Goal: Task Accomplishment & Management: Complete application form

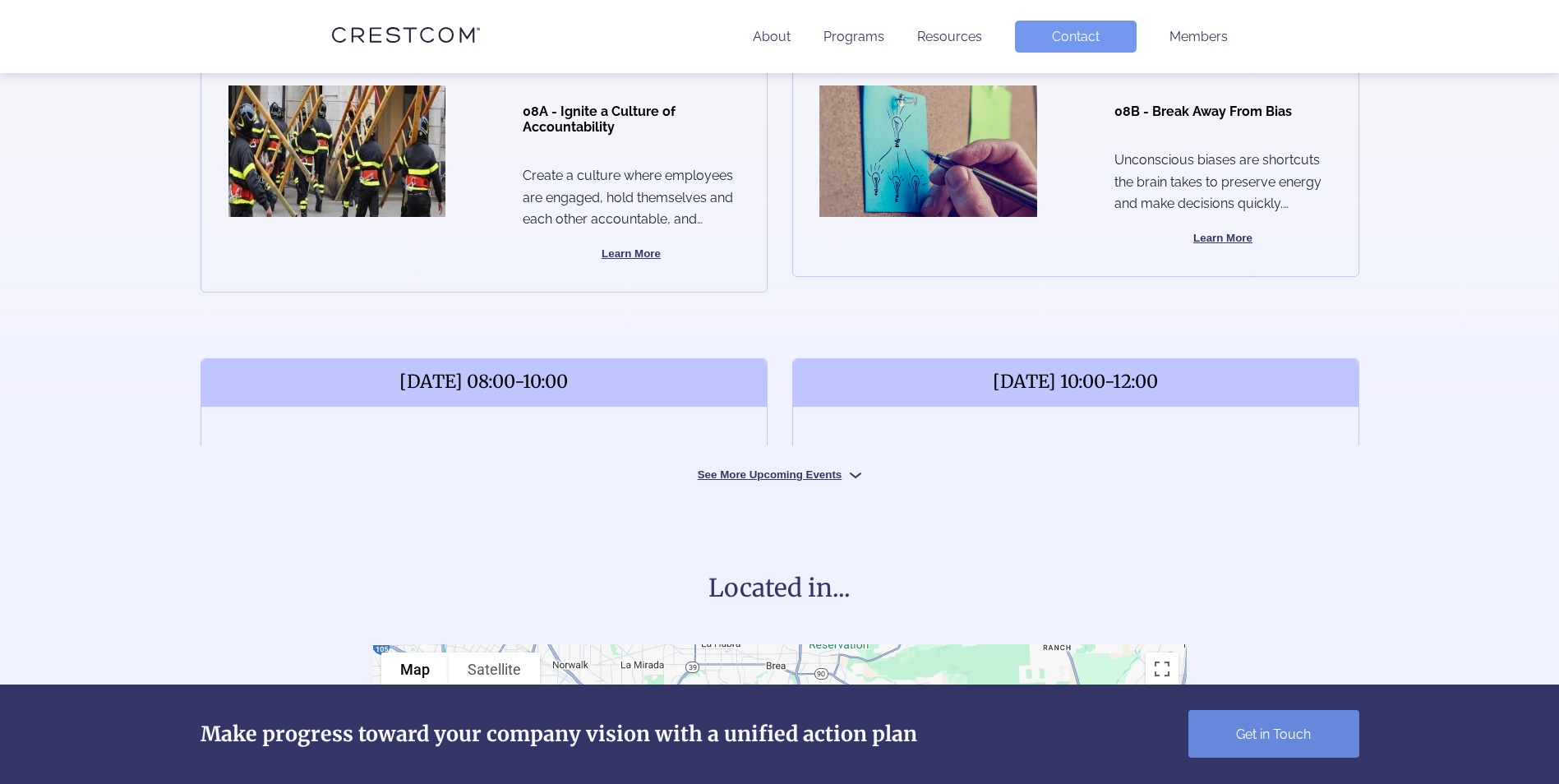
scroll to position [822, 0]
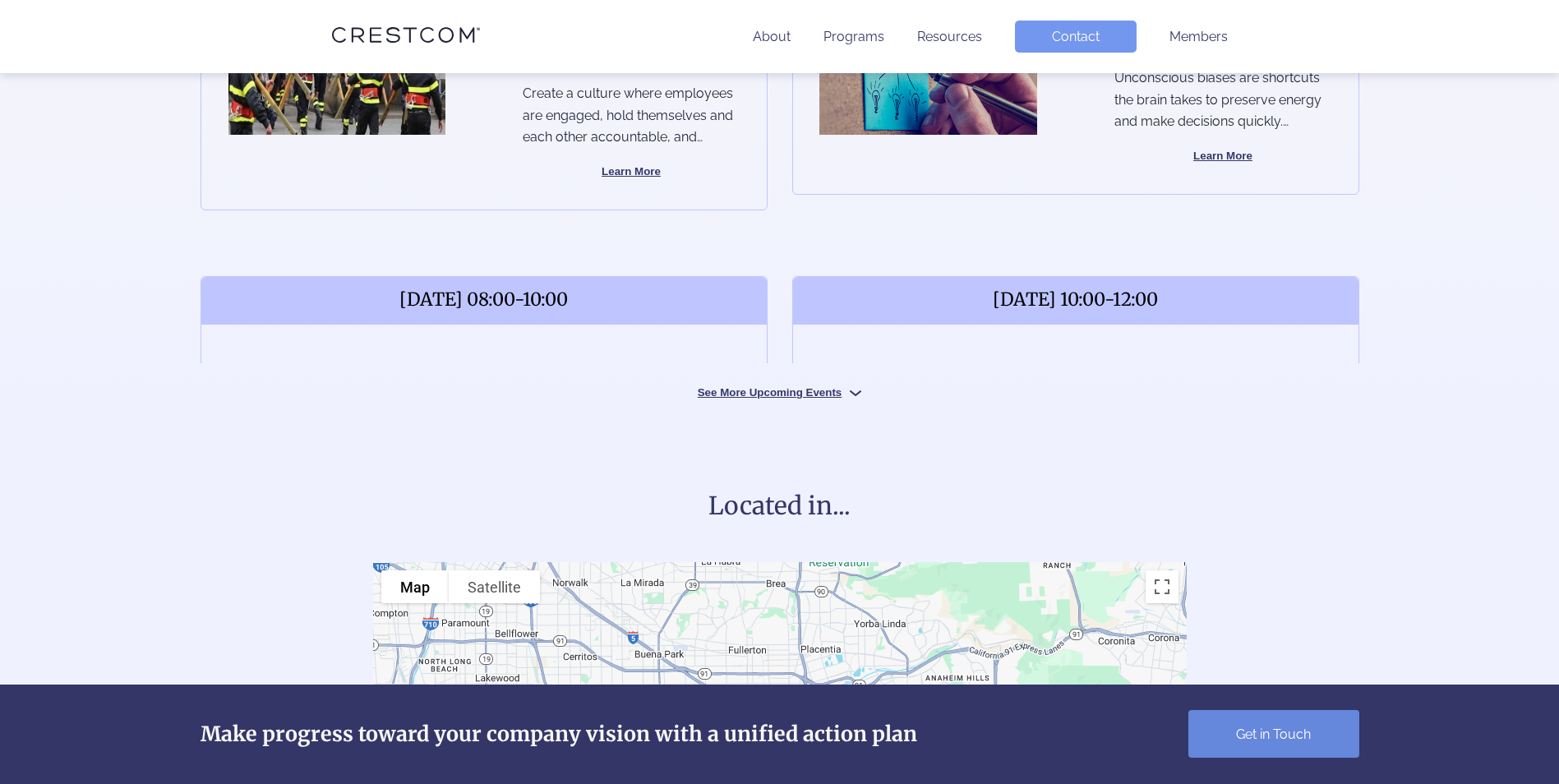
click at [776, 397] on button "See More Upcoming Events" at bounding box center [780, 391] width 246 height 16
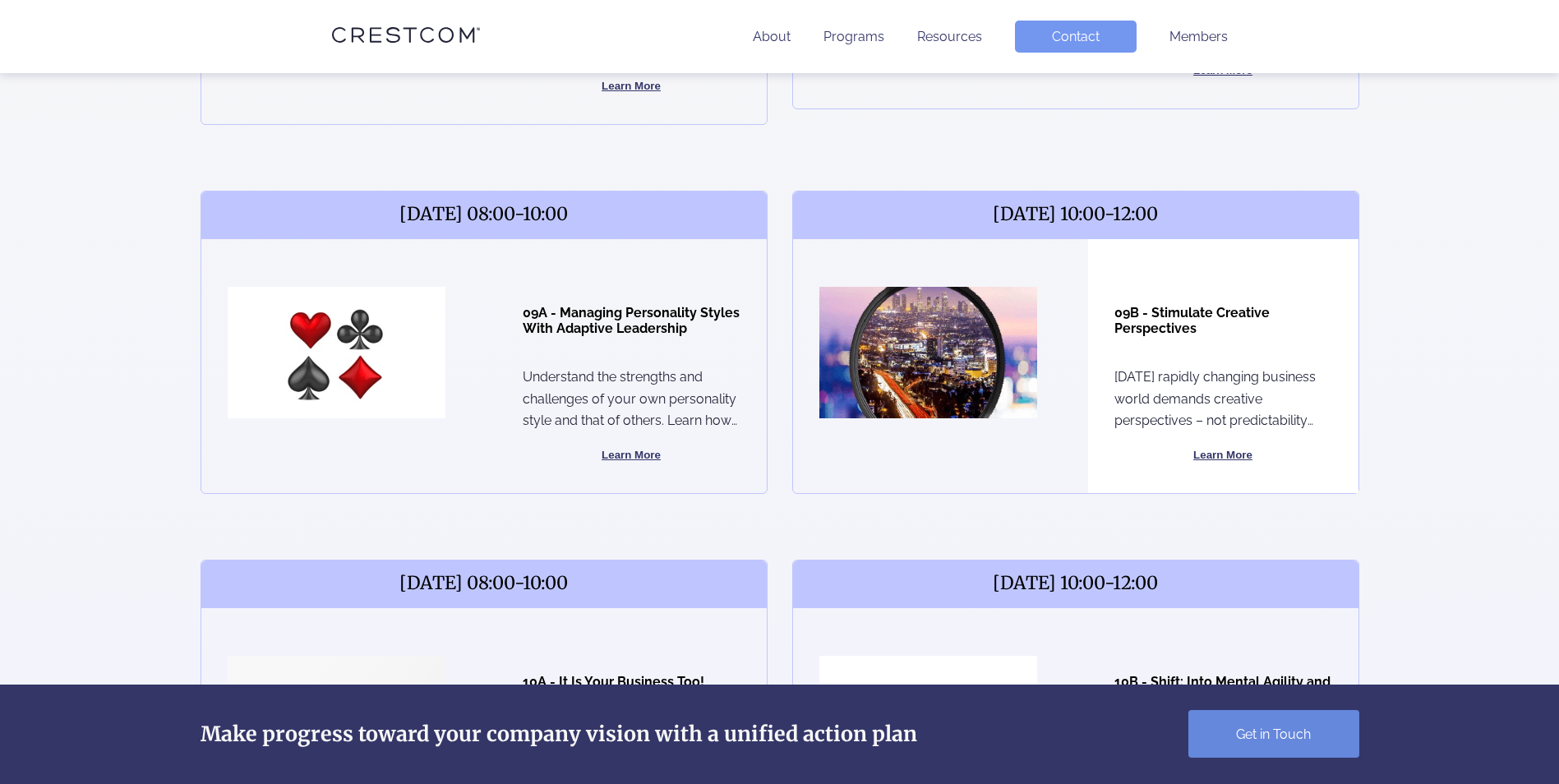
scroll to position [904, 0]
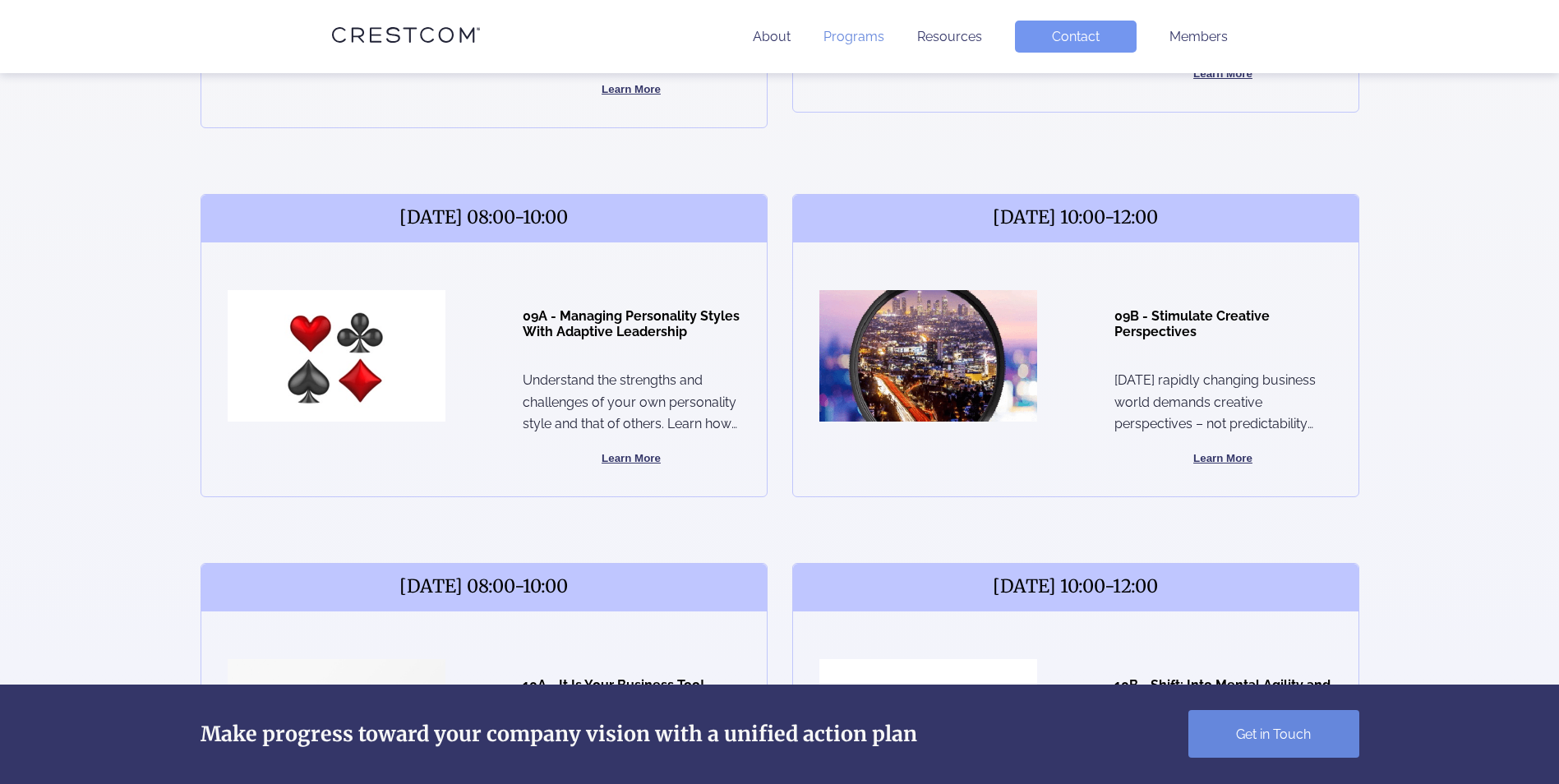
click at [866, 35] on link "Programs" at bounding box center [854, 36] width 61 height 16
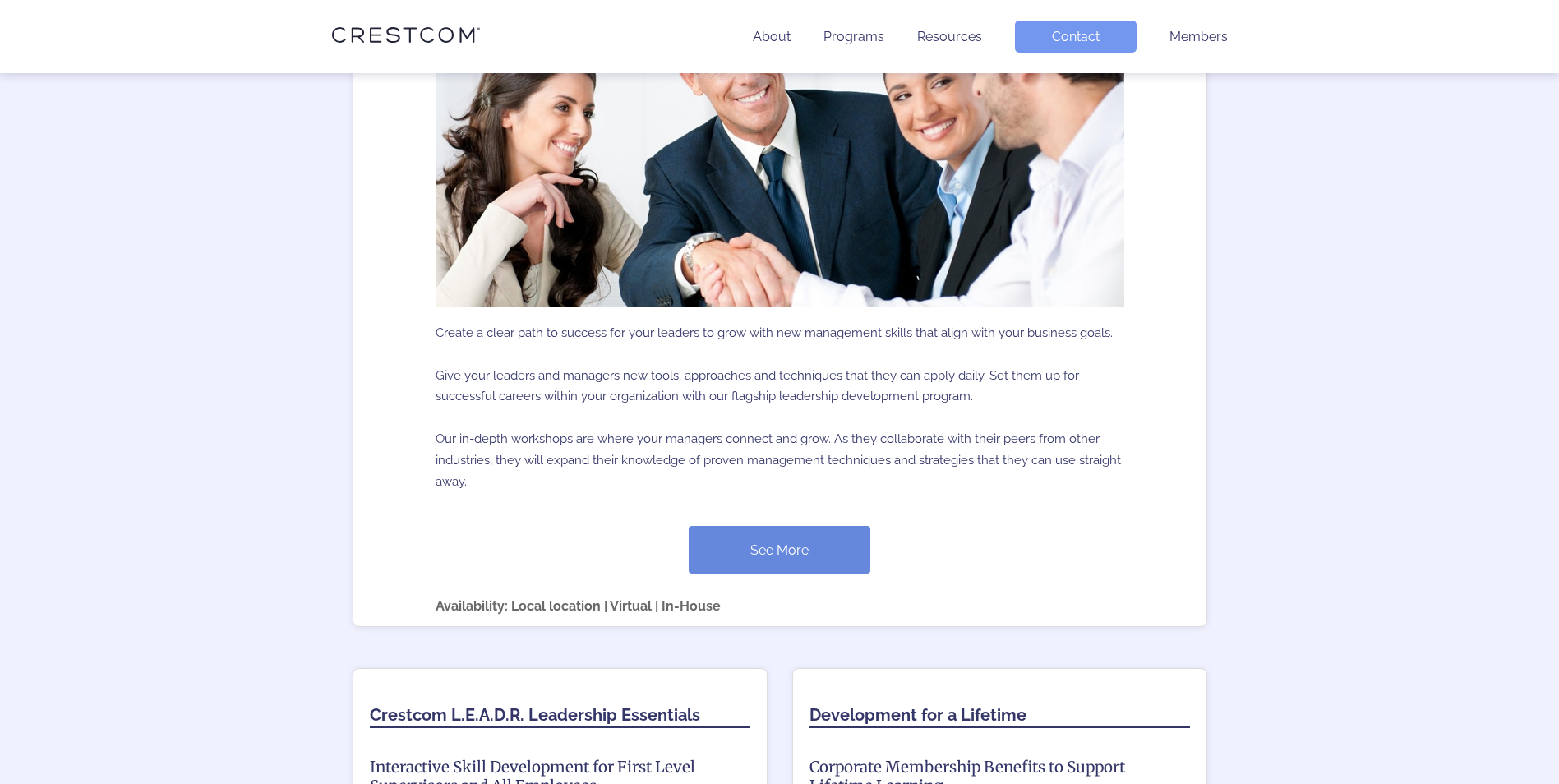
scroll to position [986, 0]
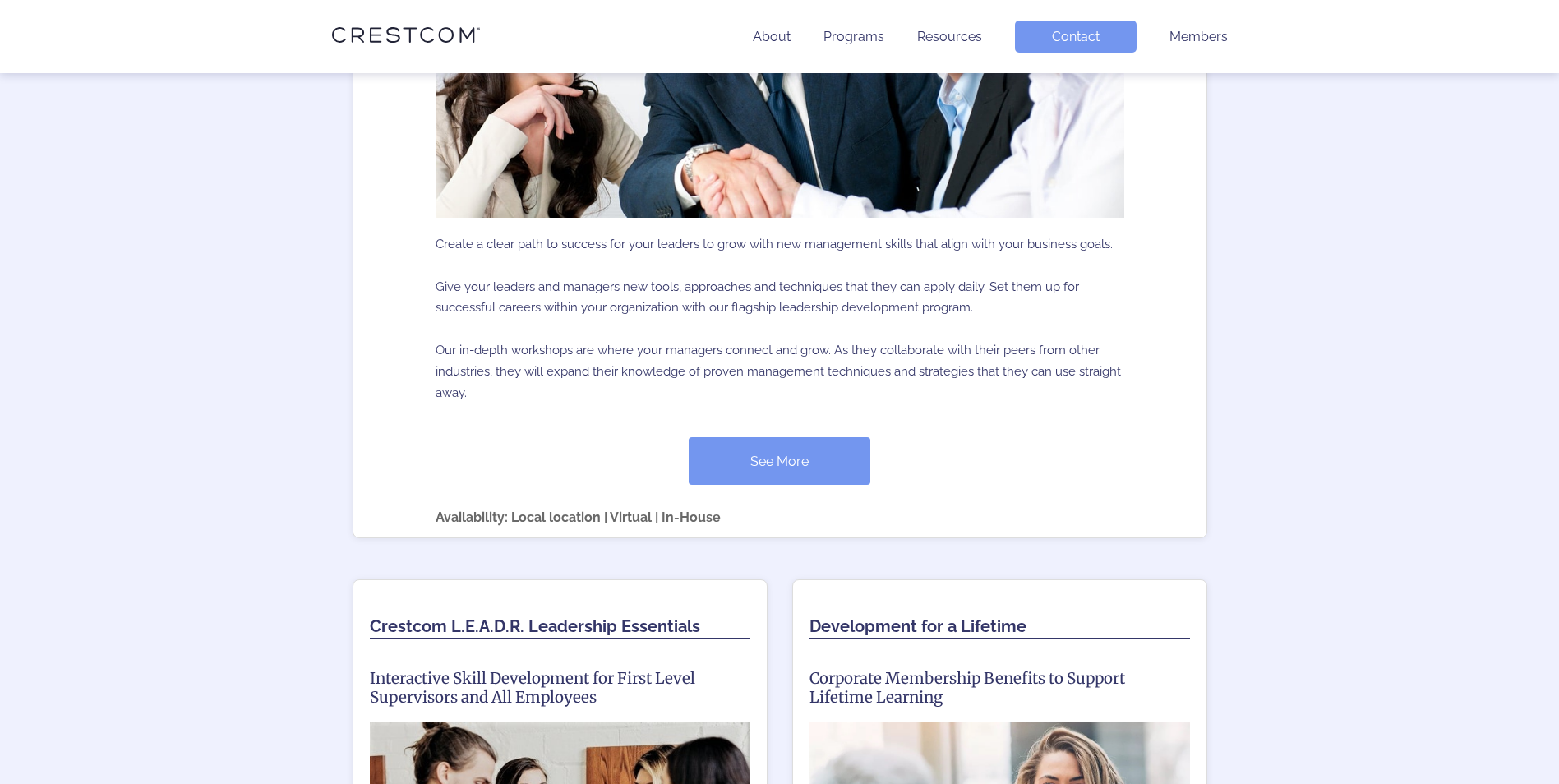
click at [751, 459] on link "See More" at bounding box center [779, 460] width 182 height 47
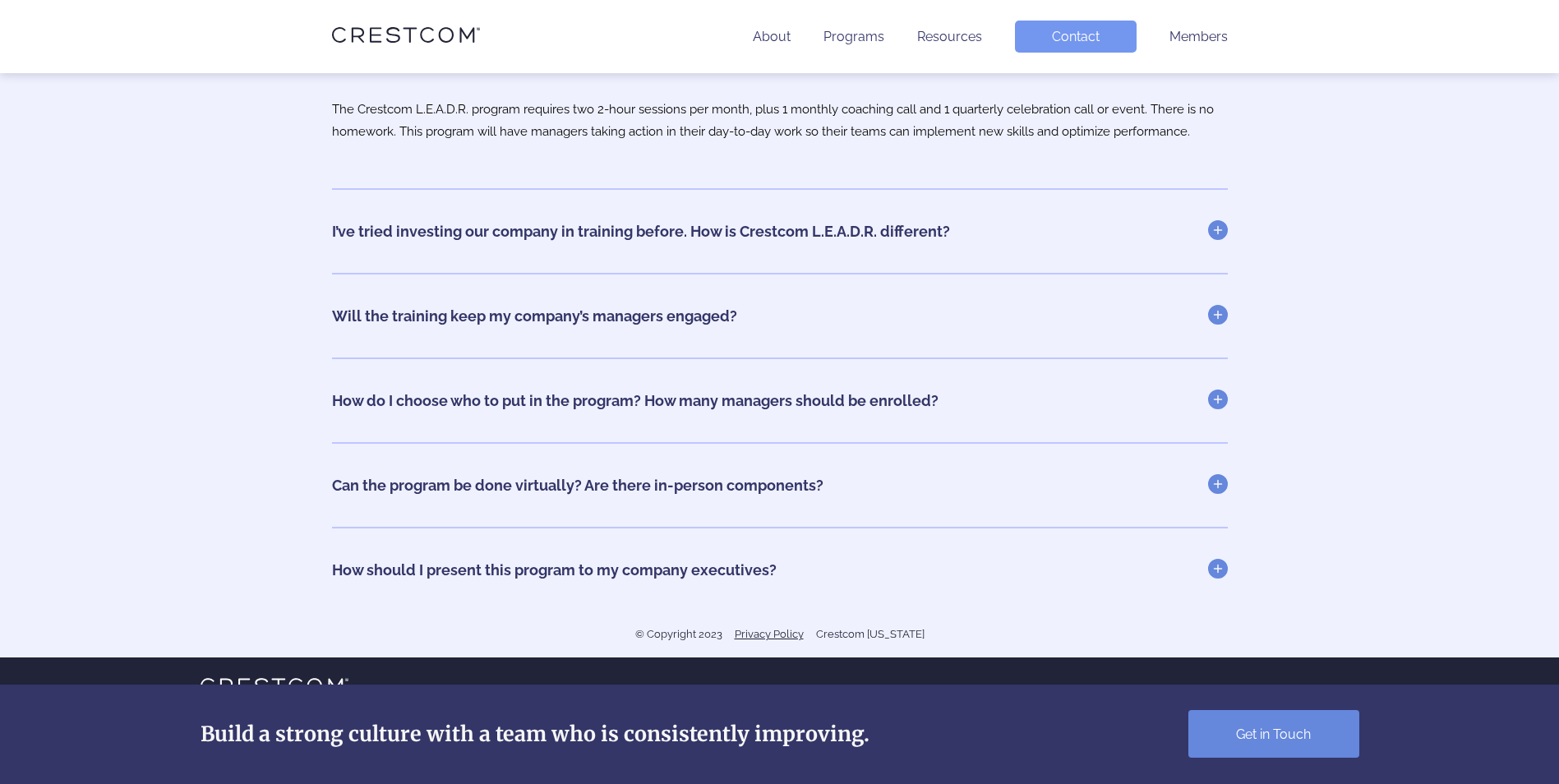
scroll to position [6464, 0]
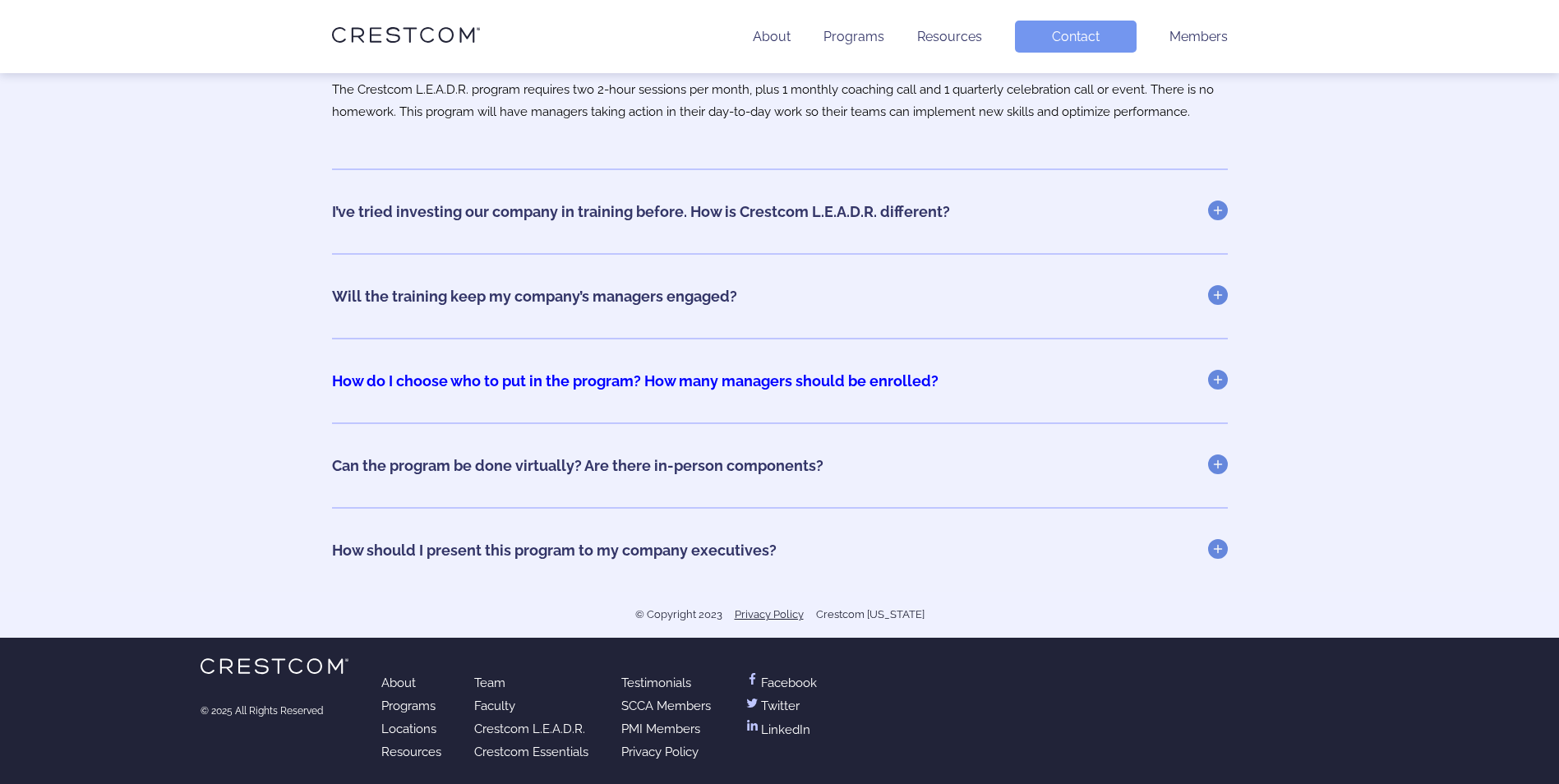
click at [1221, 377] on link "How do I choose who to put in the program? How many managers should be enrolled?" at bounding box center [779, 381] width 895 height 17
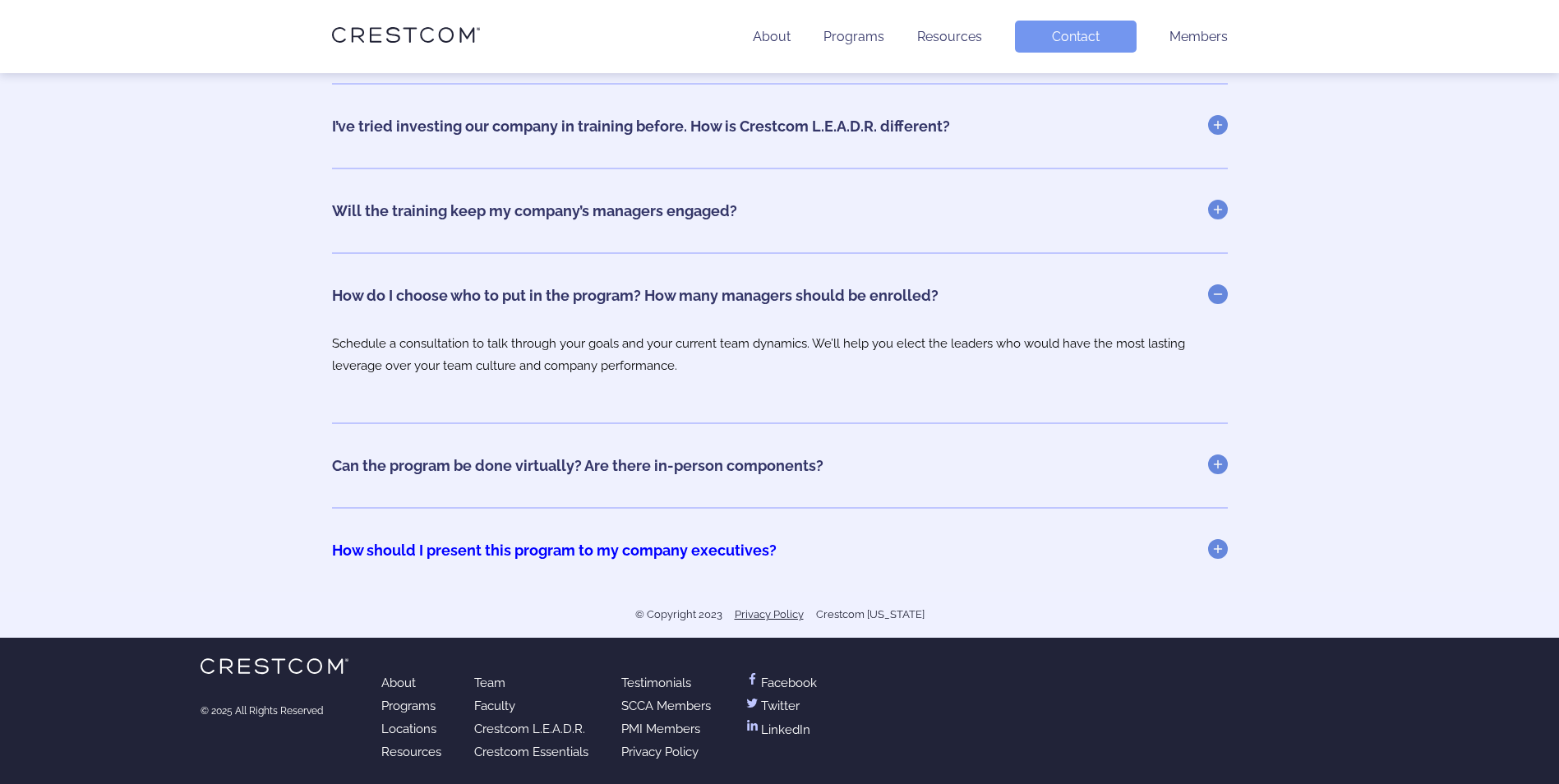
click at [1216, 553] on link "How should I present this program to my company executives?" at bounding box center [779, 550] width 895 height 17
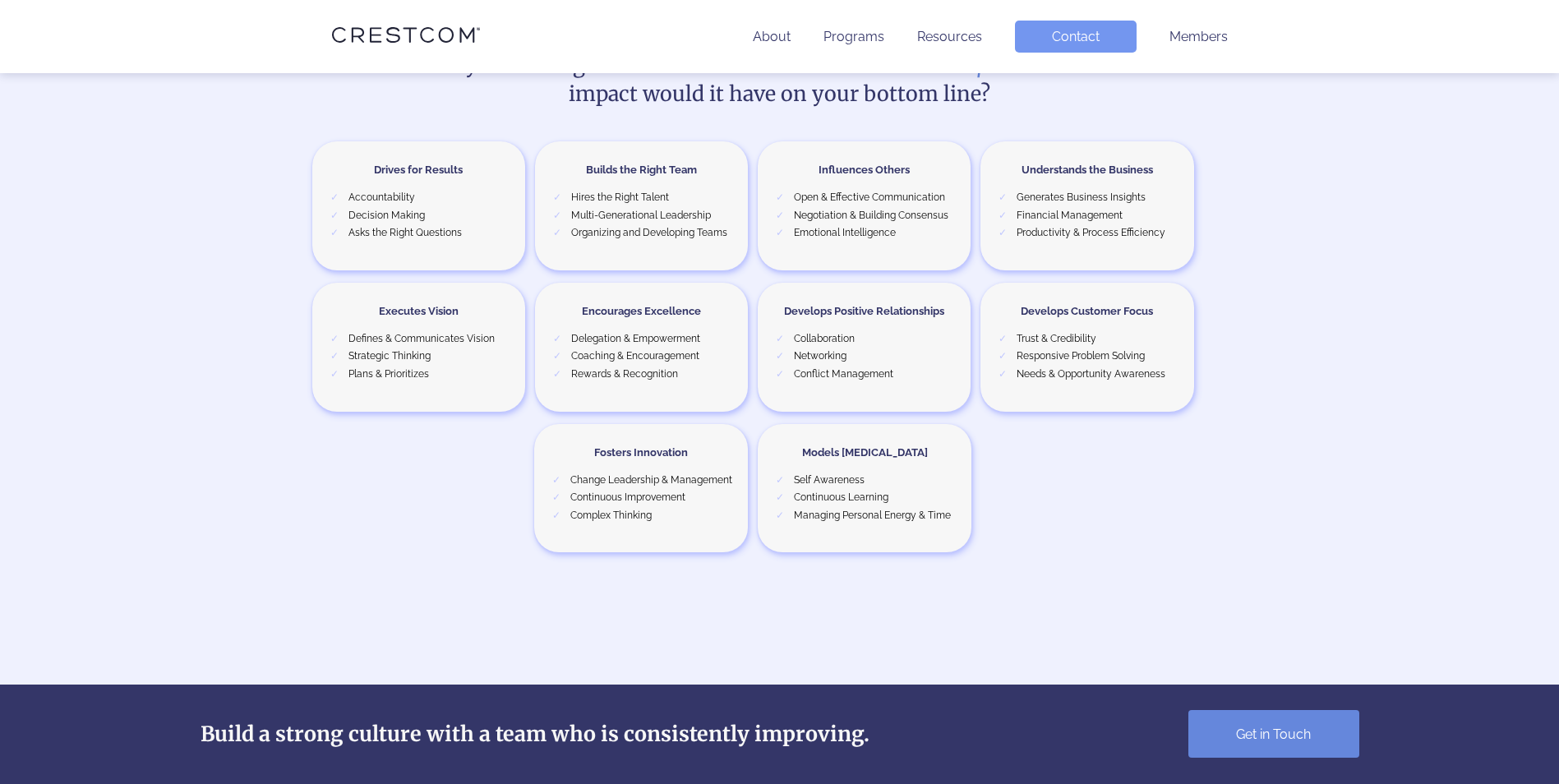
scroll to position [2603, 0]
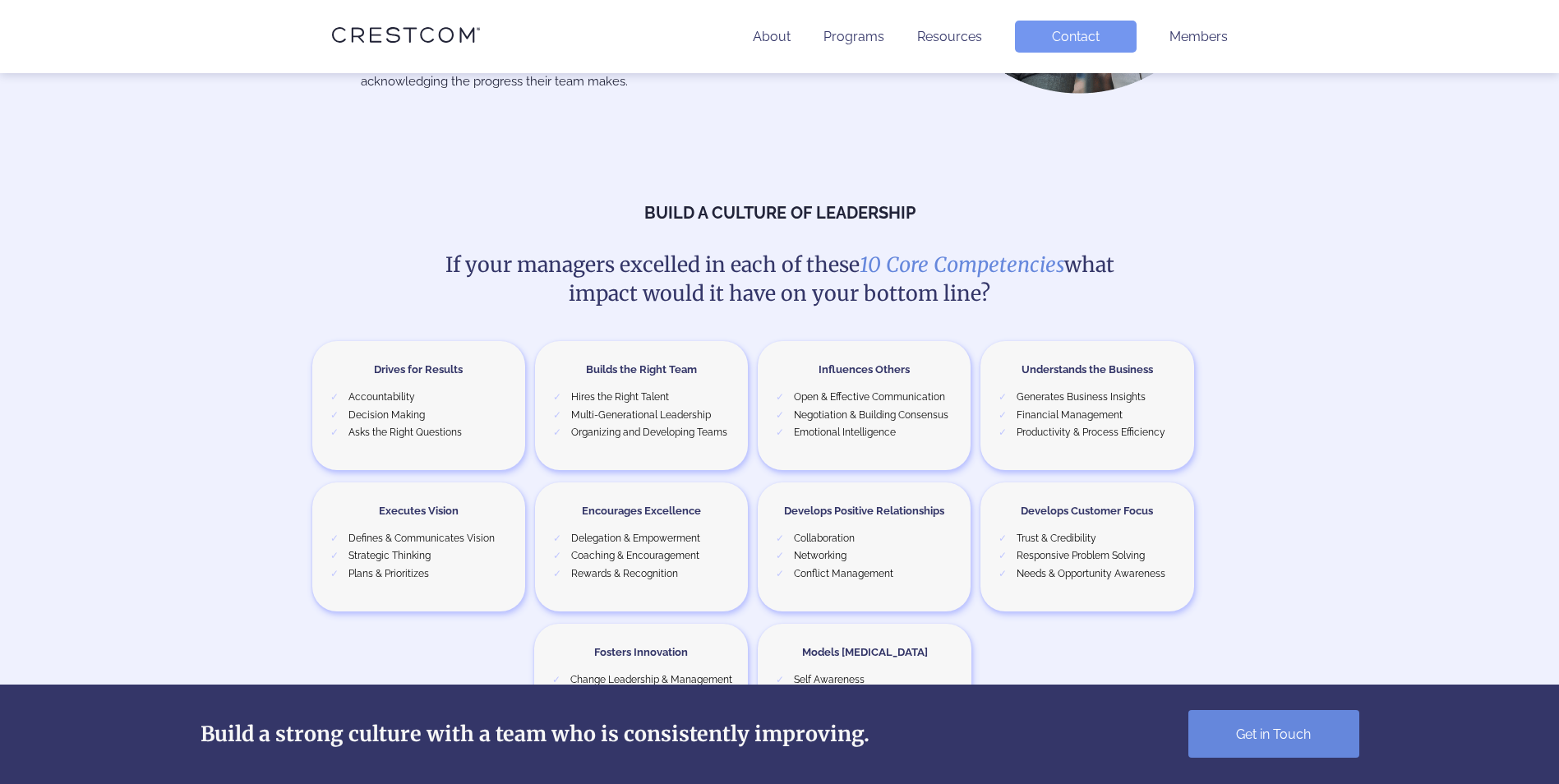
click at [1072, 42] on link "Contact" at bounding box center [1076, 36] width 122 height 32
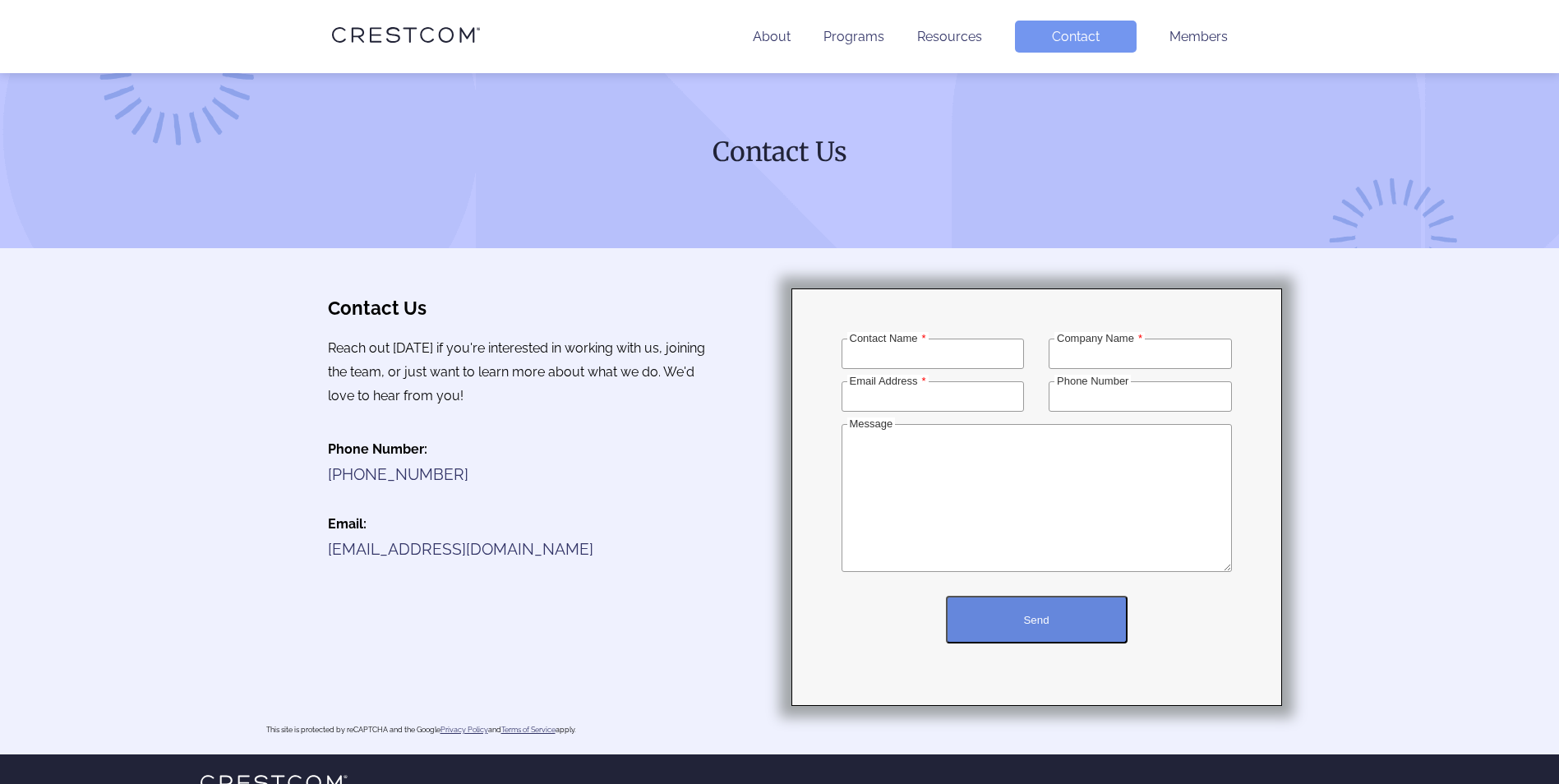
scroll to position [82, 0]
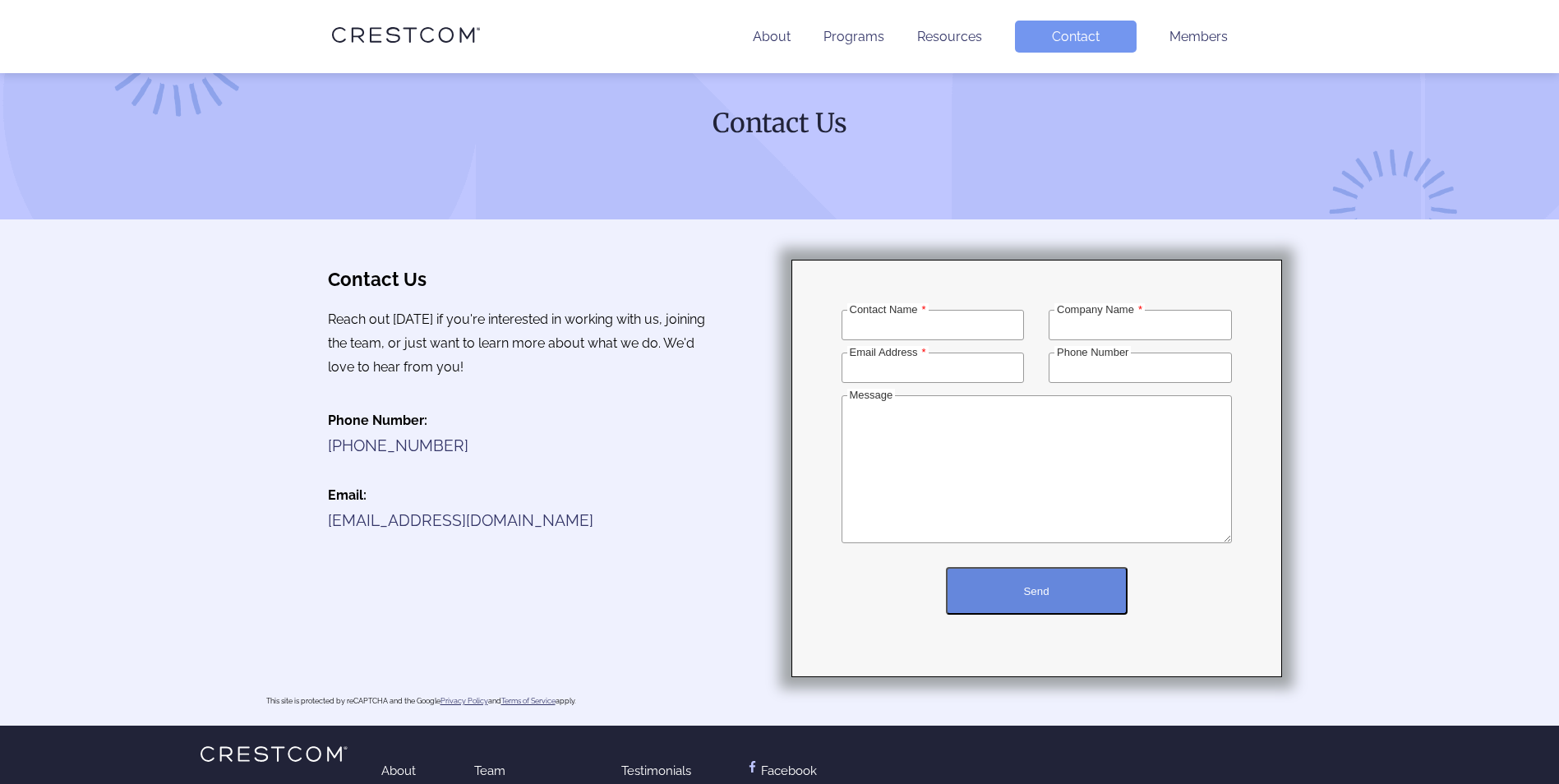
click at [927, 320] on input "Contact Name" at bounding box center [933, 325] width 184 height 30
type input "Stephenie Elizabeth Gleason"
type input "Letter"
type input "stephenie.gleason@assaabloy.com"
type input "9496983033"
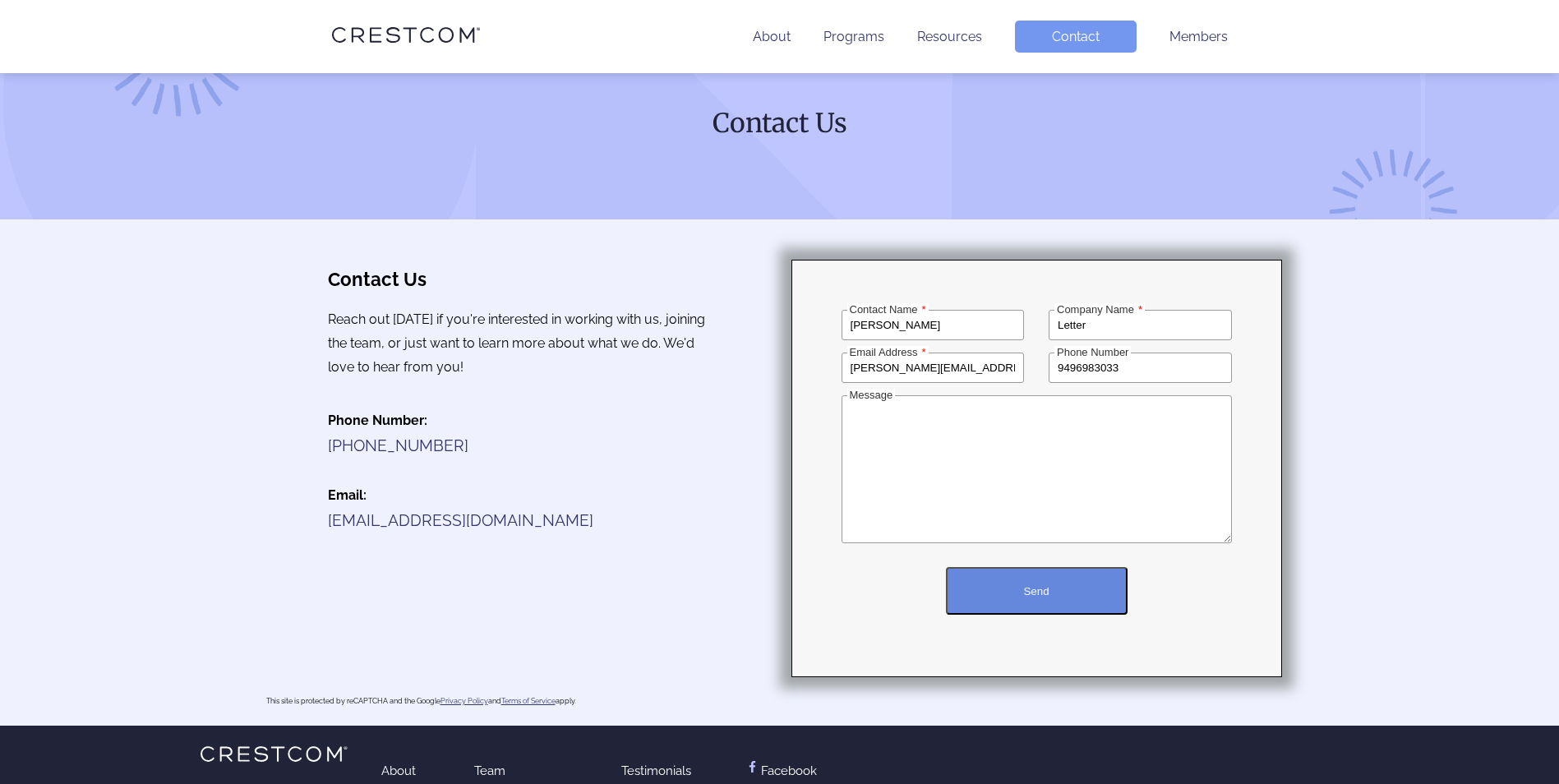
click at [955, 323] on input "Stephenie Elizabeth Gleason" at bounding box center [933, 325] width 184 height 30
click at [948, 327] on input "Stephenie Elizabeth Gleason" at bounding box center [933, 325] width 184 height 30
type input "Stephenie Gleason"
drag, startPoint x: 1105, startPoint y: 327, endPoint x: 1042, endPoint y: 326, distance: 63.0
click at [1042, 326] on div "Stephenie Gleason Contact Name Letter Company Name stephenie.gleason@assaabloy.…" at bounding box center [1037, 469] width 415 height 317
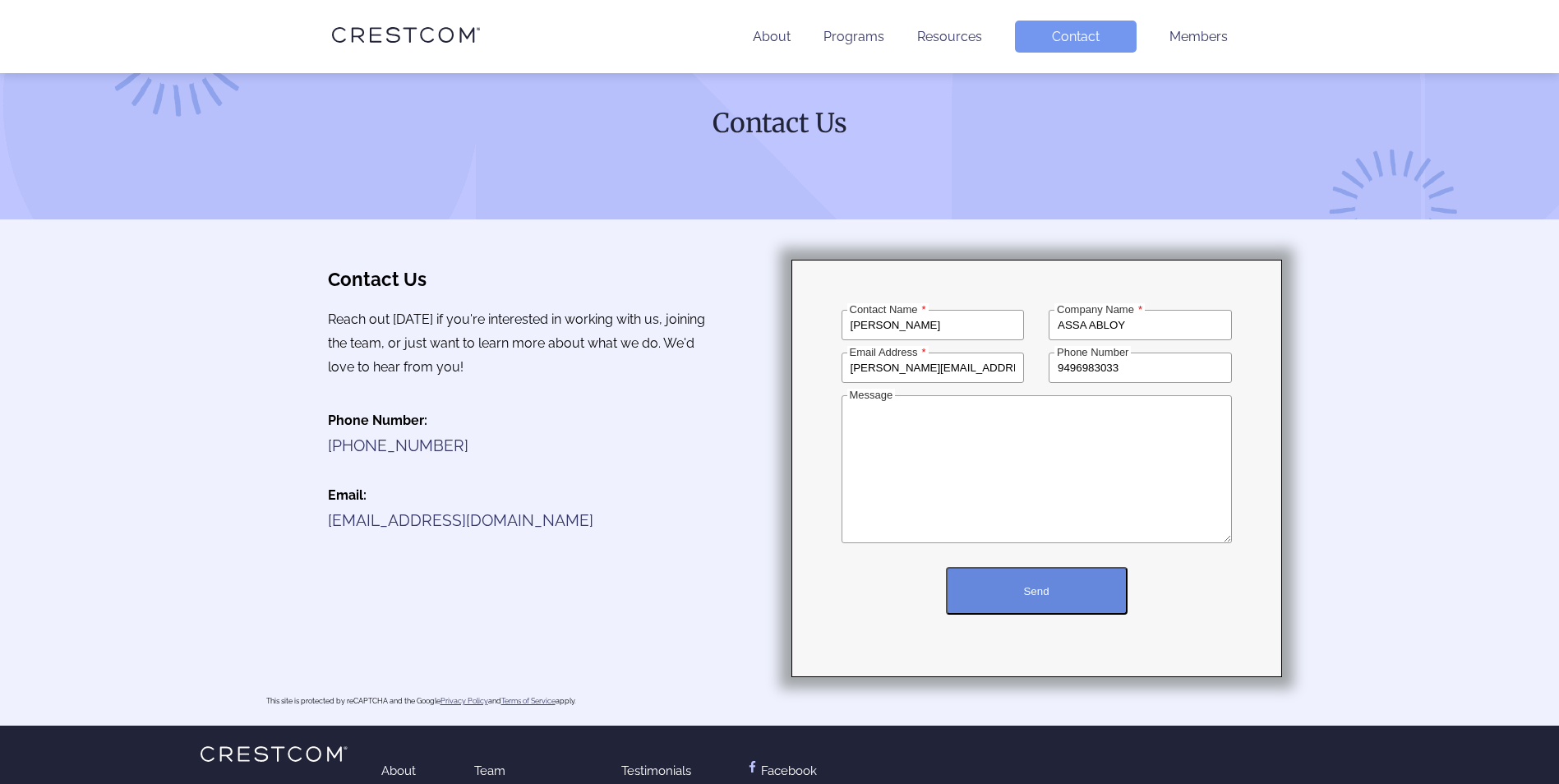
type input "ASSA ABLOY"
click at [1167, 370] on input "9496983033" at bounding box center [1140, 367] width 184 height 30
type input "9"
type input "9516167476"
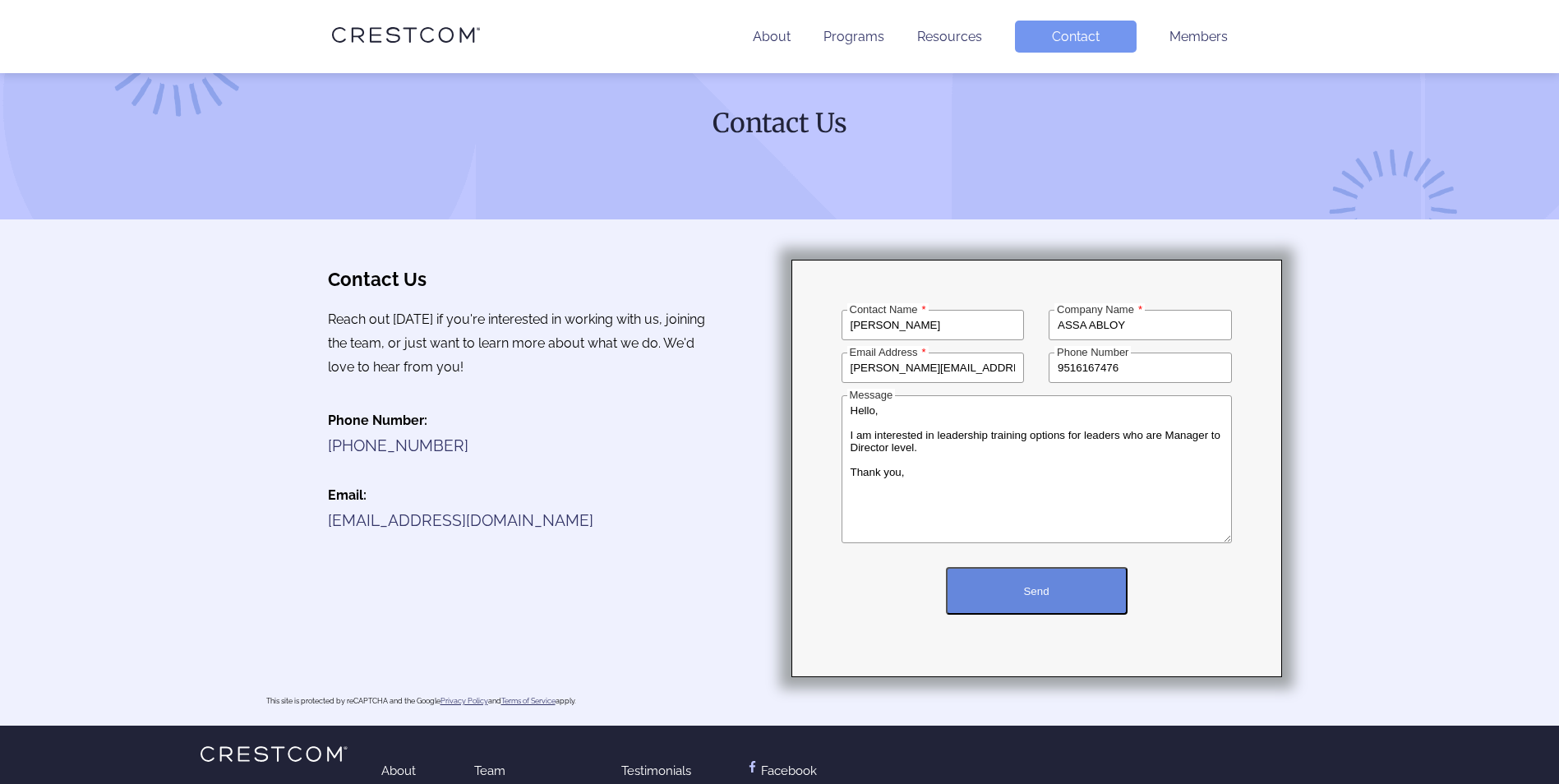
click at [850, 434] on textarea "Hello, I am interested in leadership training options for leaders who are Manag…" at bounding box center [1037, 470] width 390 height 148
click at [921, 475] on textarea "Hello, I am interested in leadership training options for leaders who are Manag…" at bounding box center [1037, 470] width 390 height 148
click at [928, 445] on textarea "Hello, I am interested in leadership training options for leaders who are Manag…" at bounding box center [1037, 470] width 390 height 148
type textarea "Hello, I am interested in leadership training options for leaders who are Manag…"
click at [1048, 585] on button "Send" at bounding box center [1037, 590] width 182 height 47
